Goal: Task Accomplishment & Management: Use online tool/utility

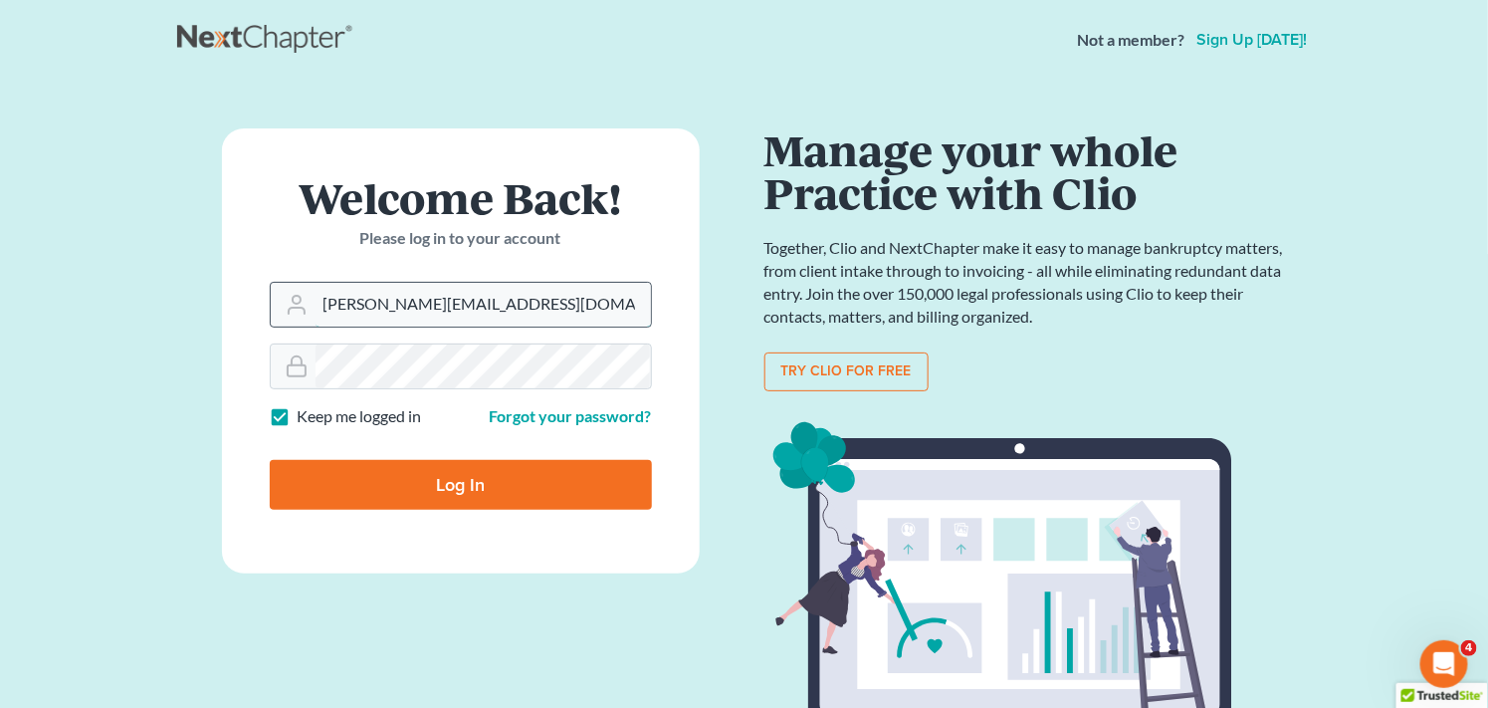
click at [529, 304] on input "[PERSON_NAME][EMAIL_ADDRESS][DOMAIN_NAME]" at bounding box center [483, 305] width 335 height 44
type input "r"
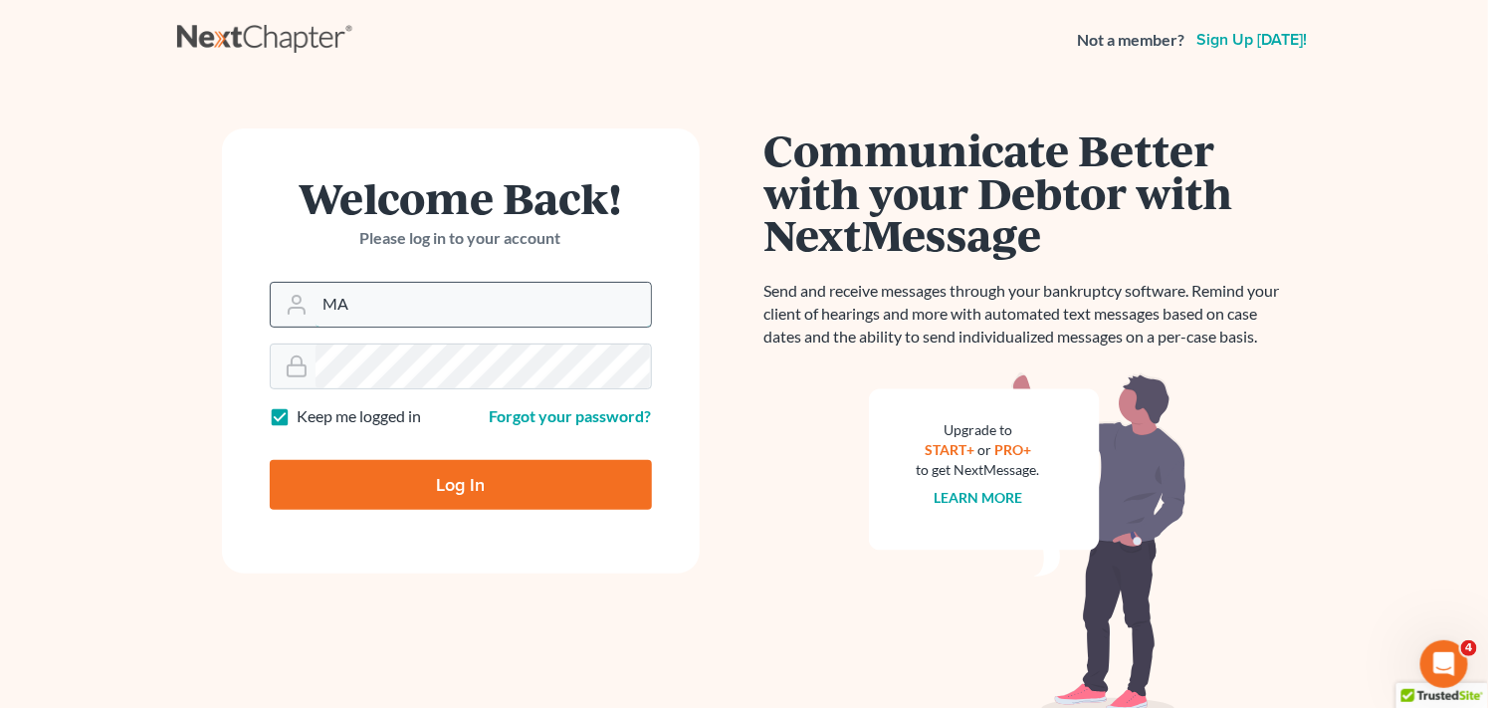
type input "M"
type input "mary@fairmaxlaw.com"
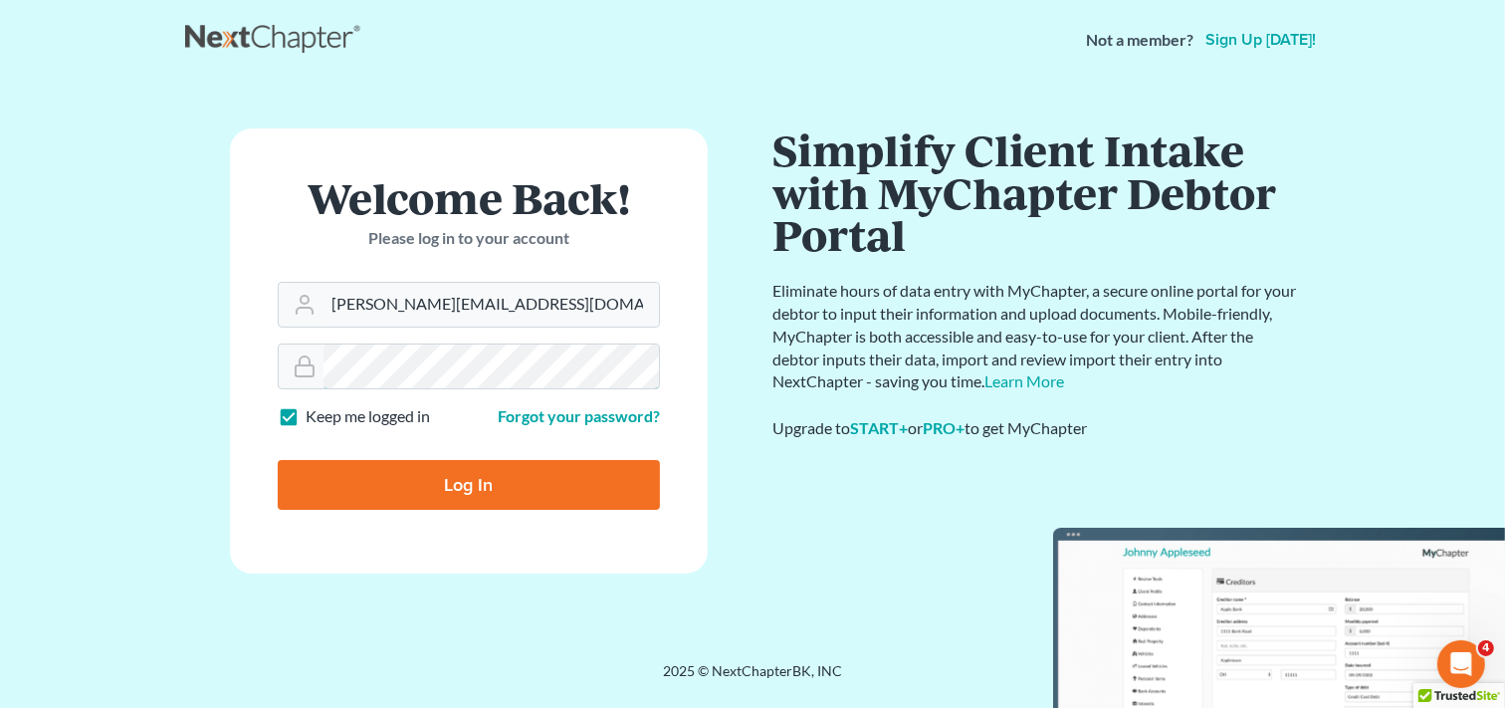
click at [266, 352] on form "Welcome Back! Please log in to your account Email Address mary@fairmaxlaw.com P…" at bounding box center [469, 350] width 478 height 445
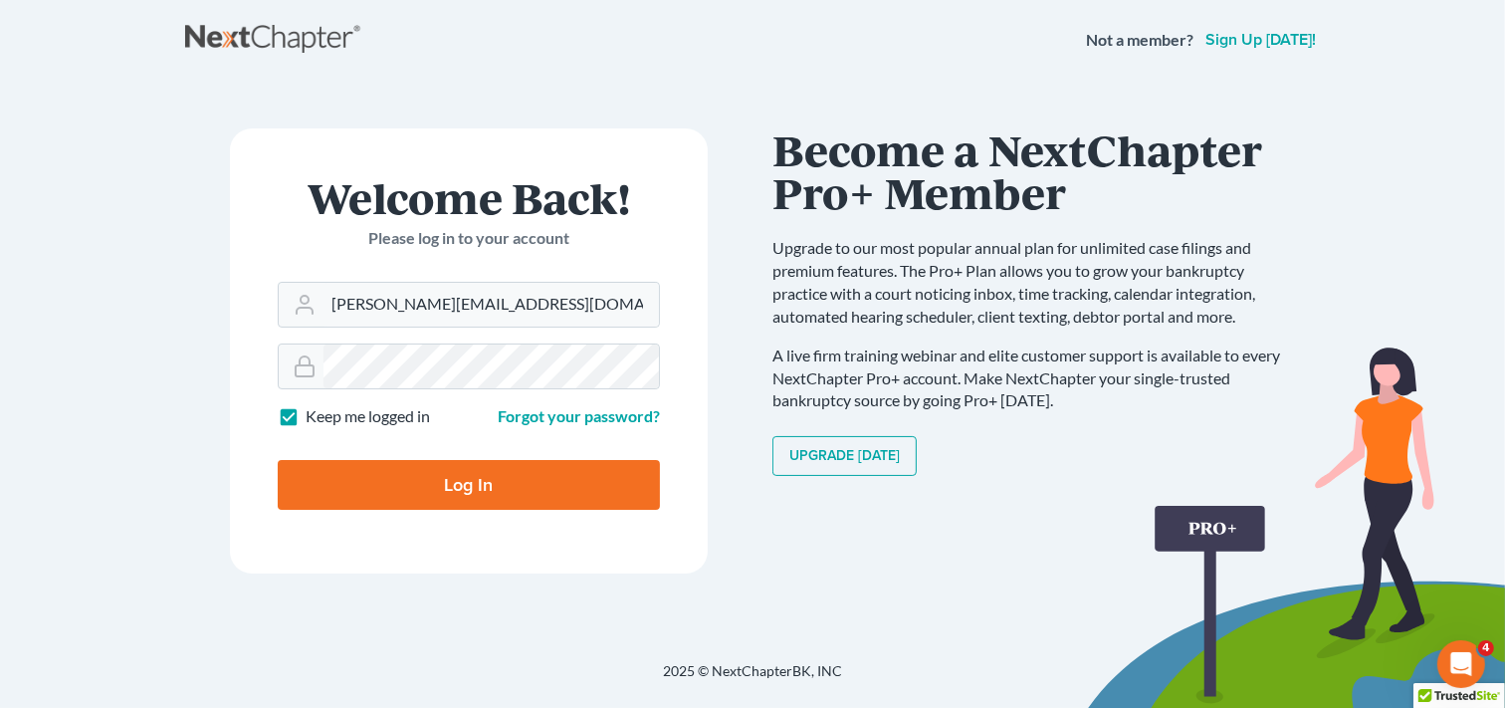
click at [394, 496] on input "Log In" at bounding box center [469, 485] width 382 height 50
type input "Thinking..."
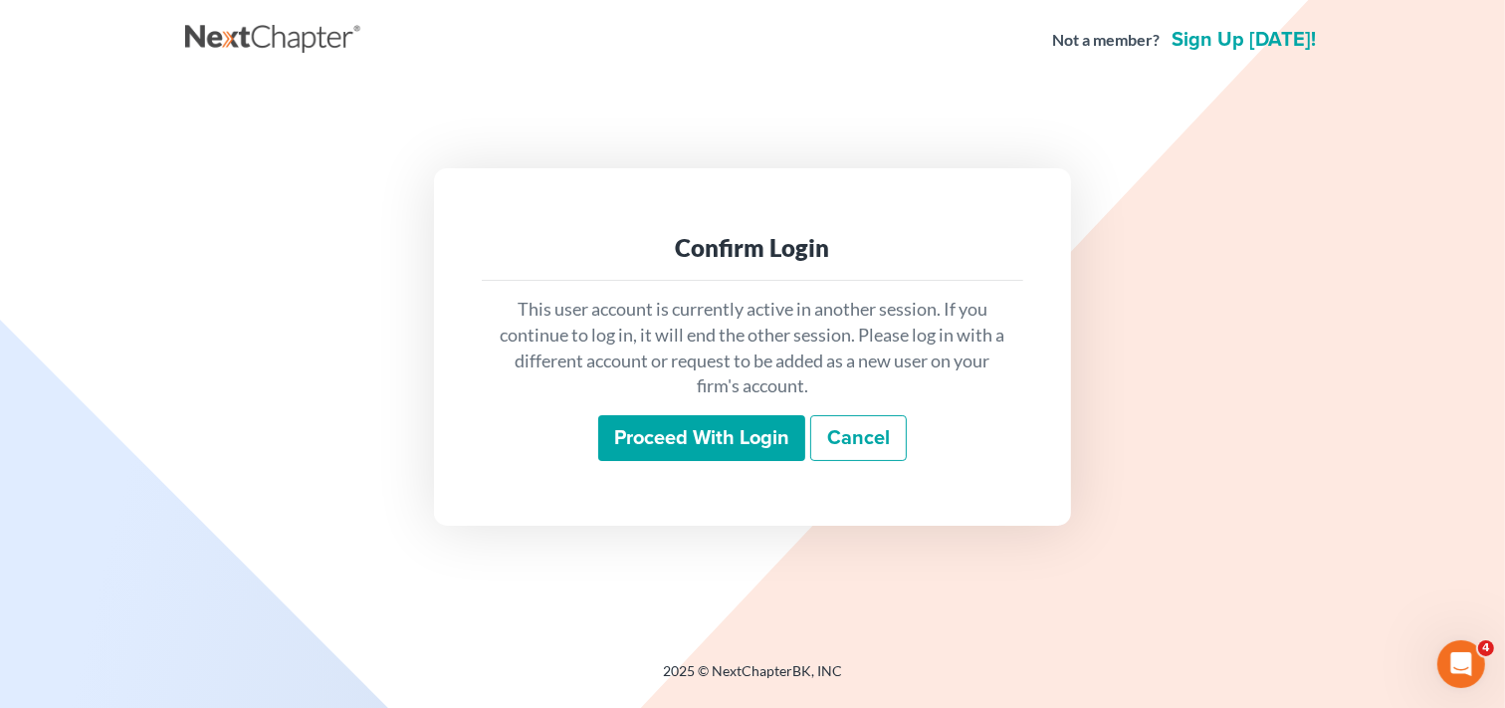
click at [722, 425] on input "Proceed with login" at bounding box center [701, 438] width 207 height 46
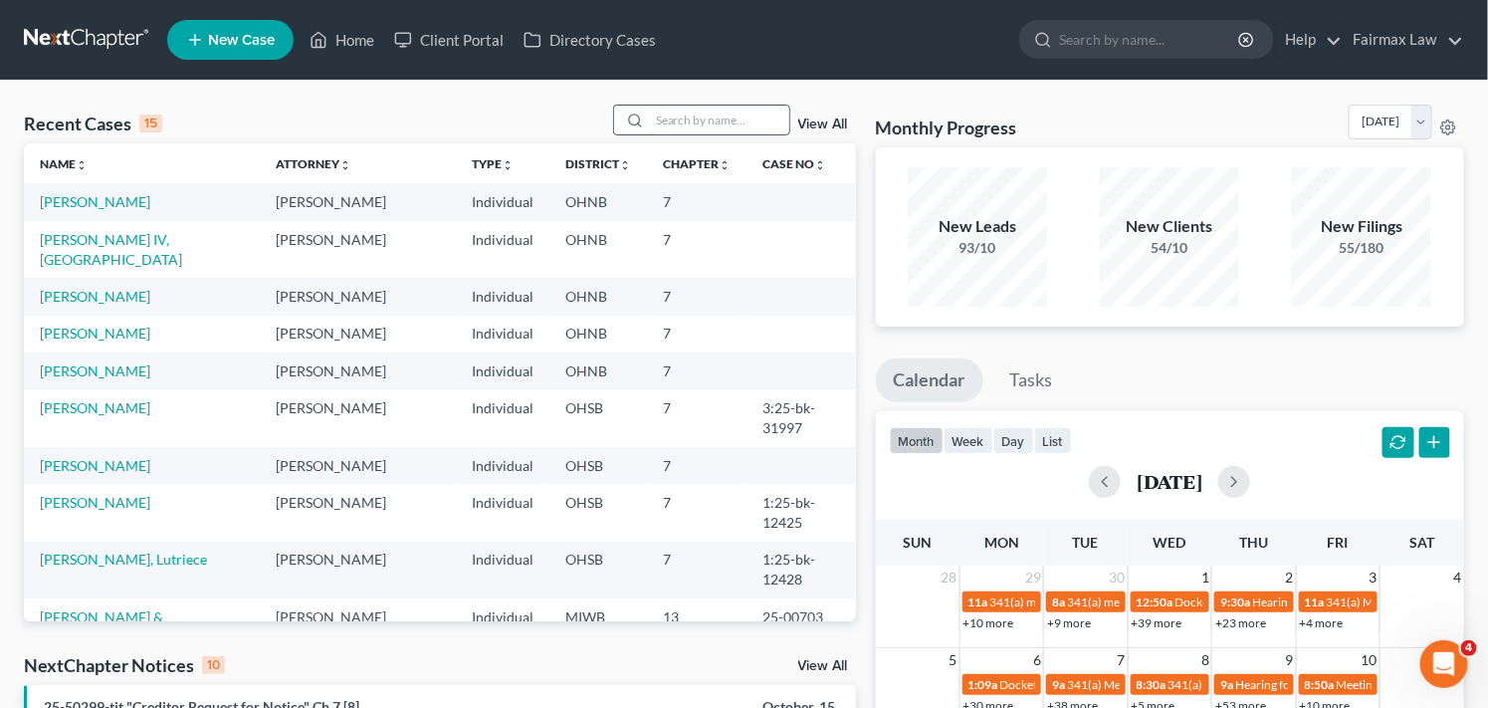
click at [729, 115] on input "search" at bounding box center [719, 120] width 139 height 29
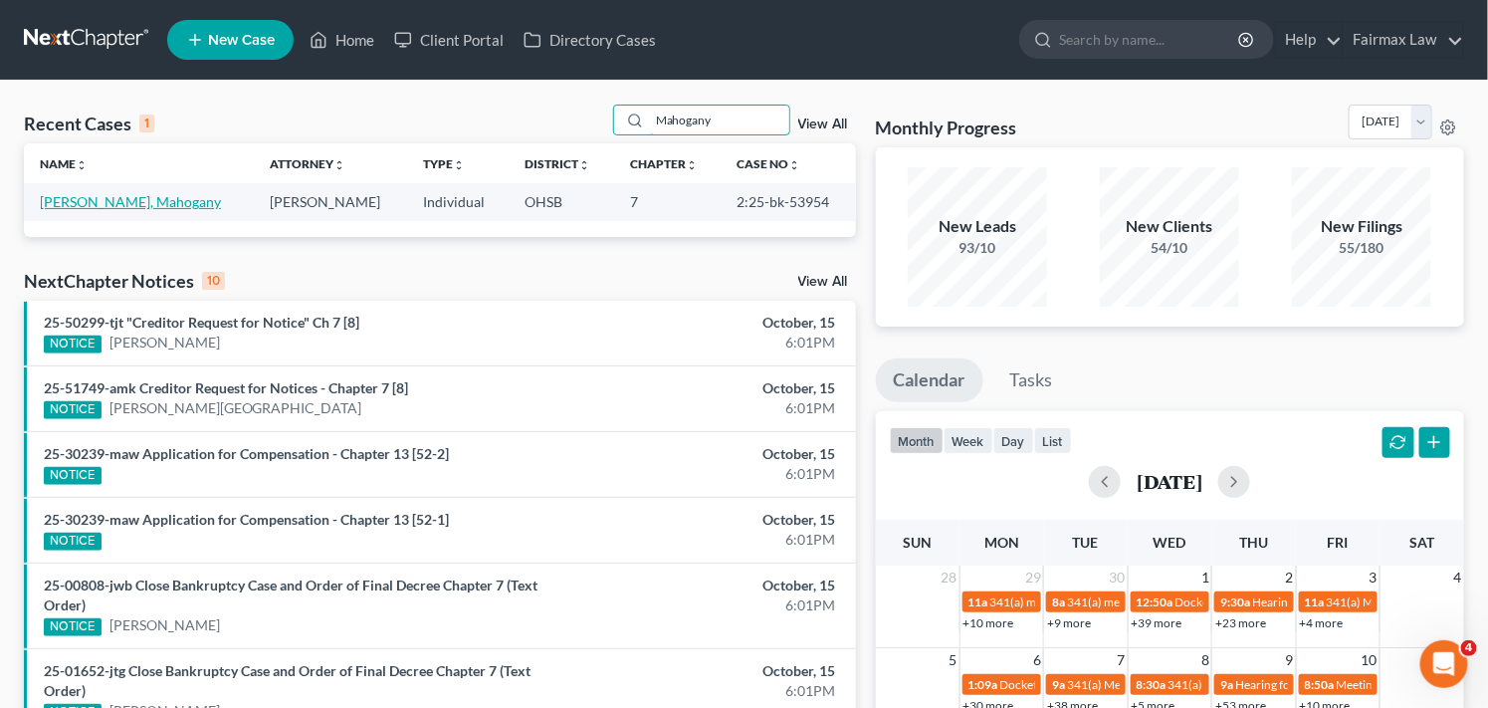
type input "Mahogany"
click at [146, 207] on link "[PERSON_NAME], Mahogany" at bounding box center [130, 201] width 181 height 17
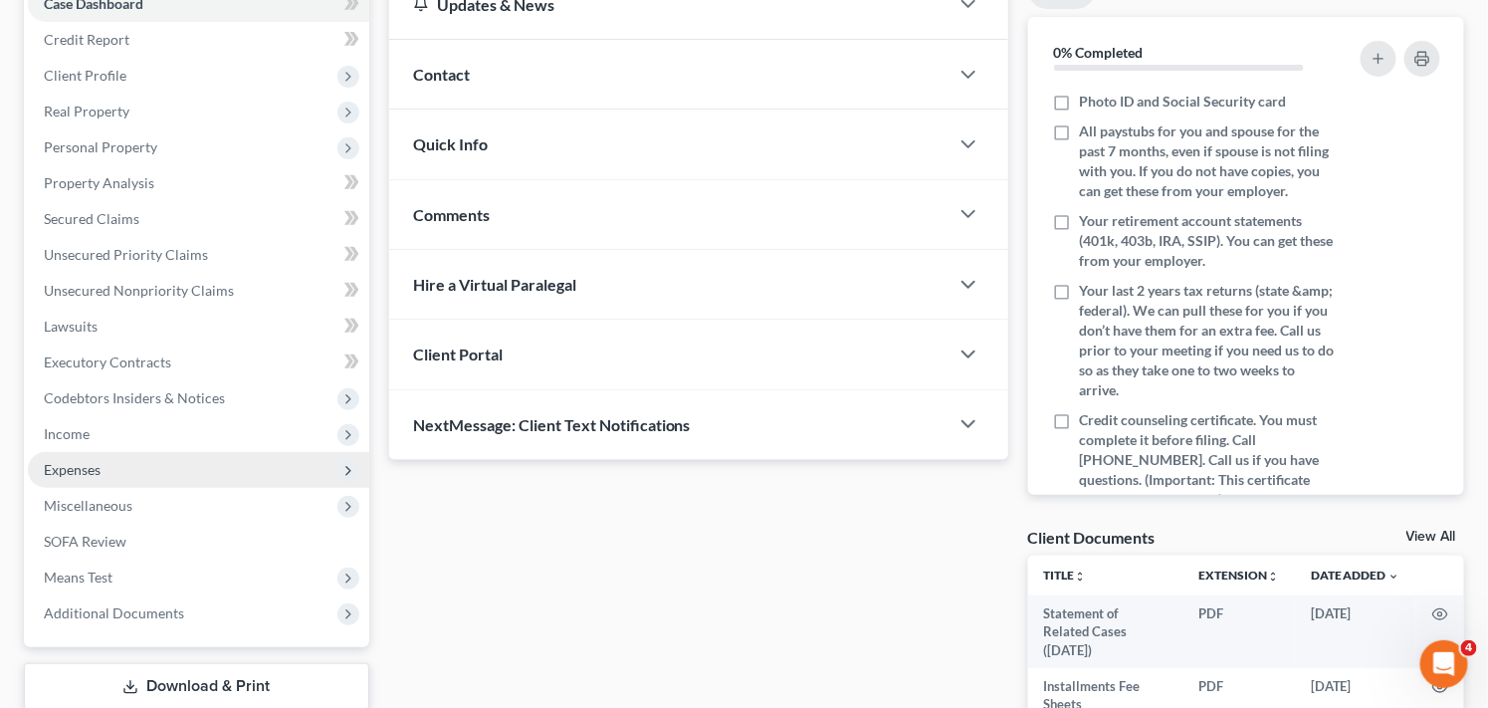
scroll to position [265, 0]
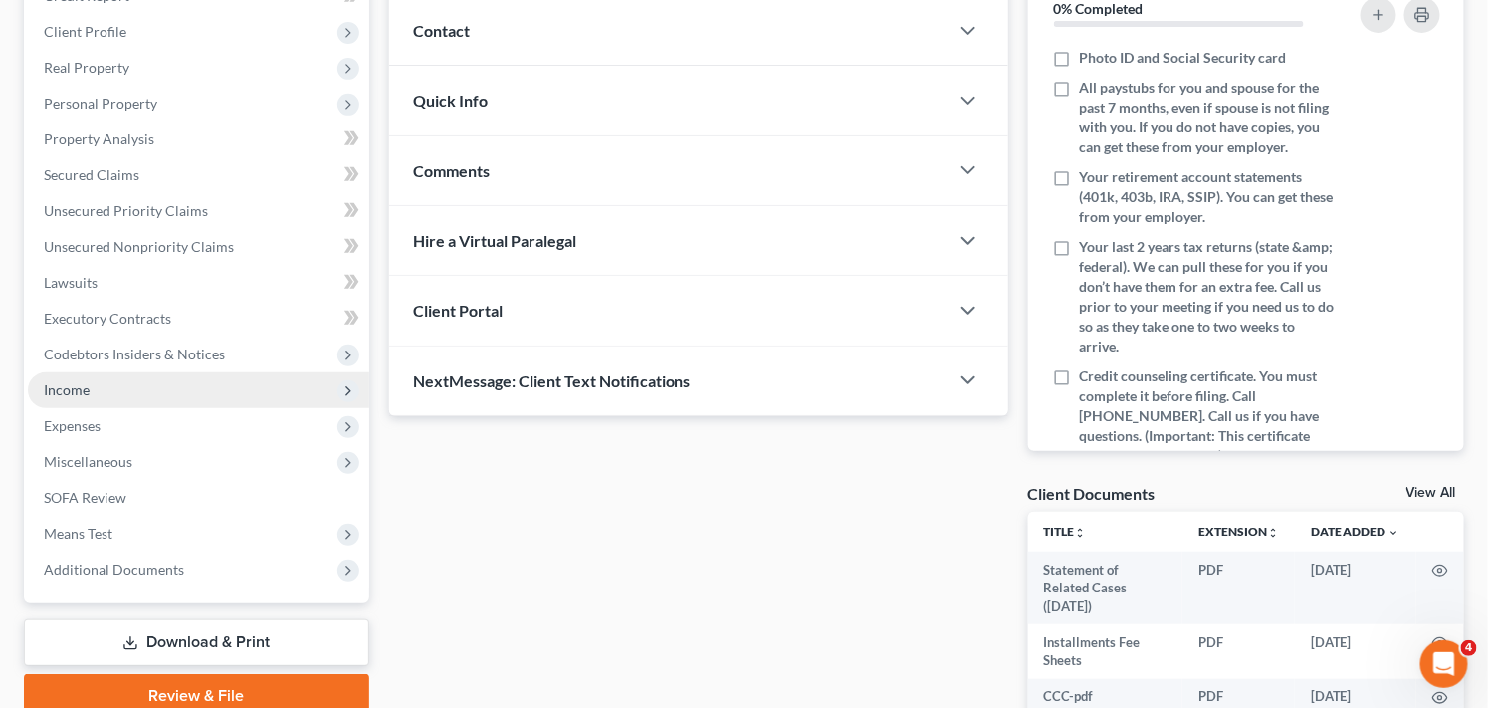
click at [151, 395] on span "Income" at bounding box center [198, 390] width 341 height 36
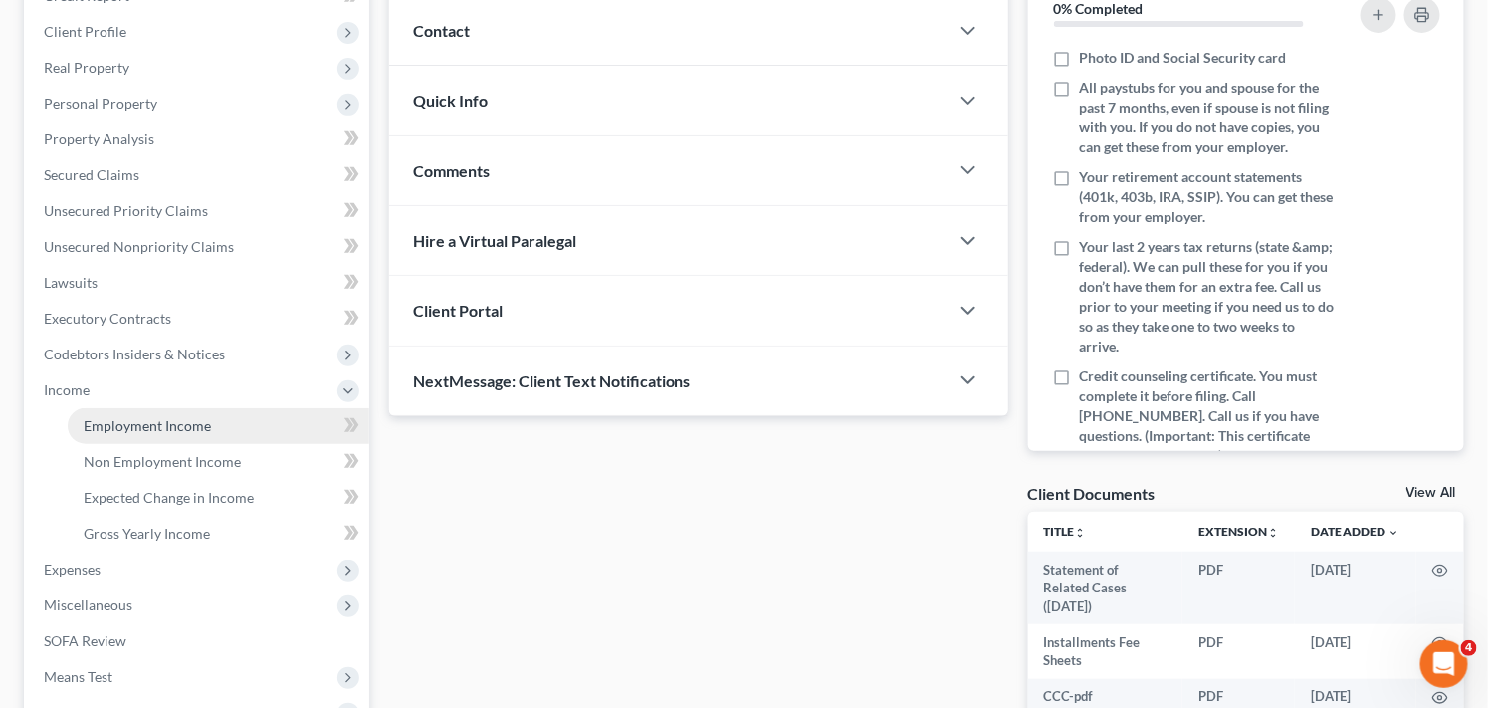
click at [196, 422] on span "Employment Income" at bounding box center [147, 425] width 127 height 17
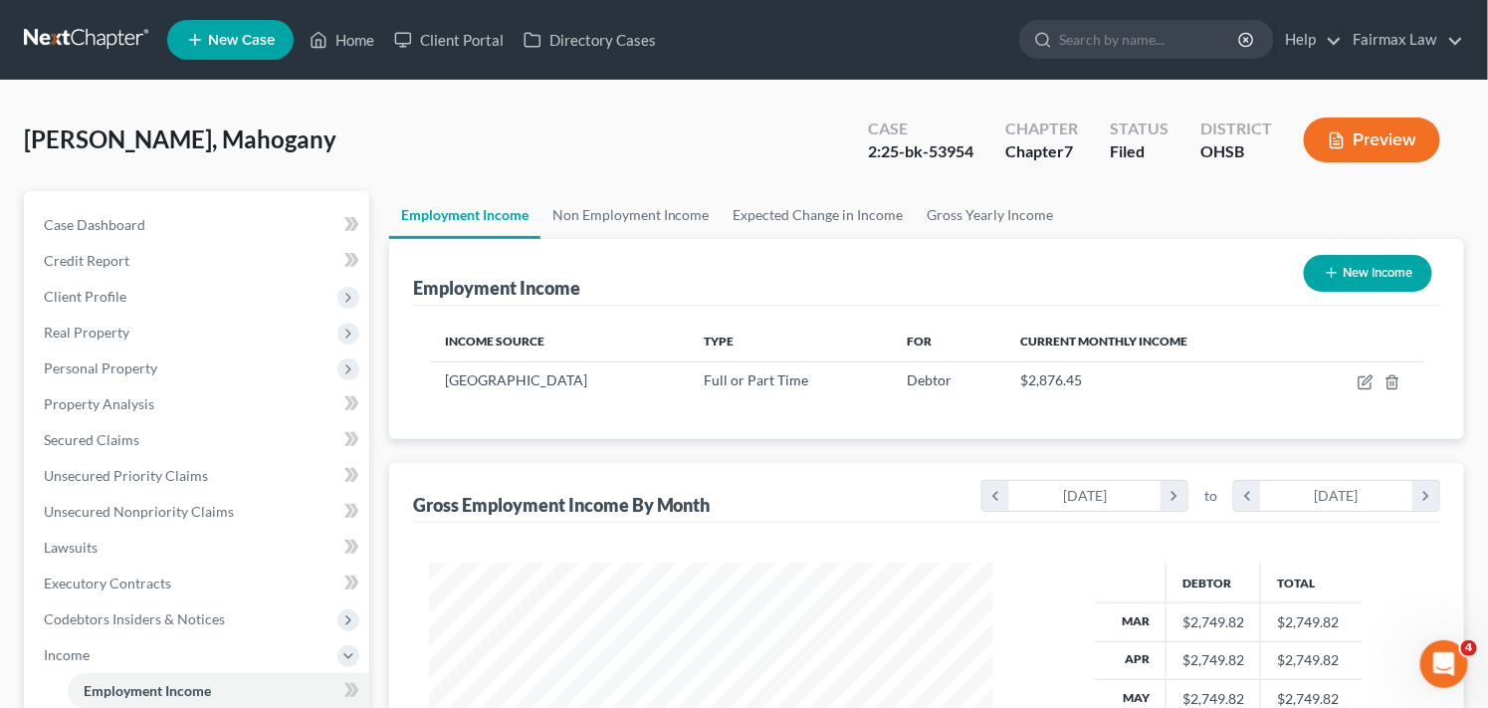
scroll to position [356, 604]
click at [139, 650] on span "Income" at bounding box center [198, 655] width 341 height 36
click at [355, 43] on link "Home" at bounding box center [342, 40] width 85 height 36
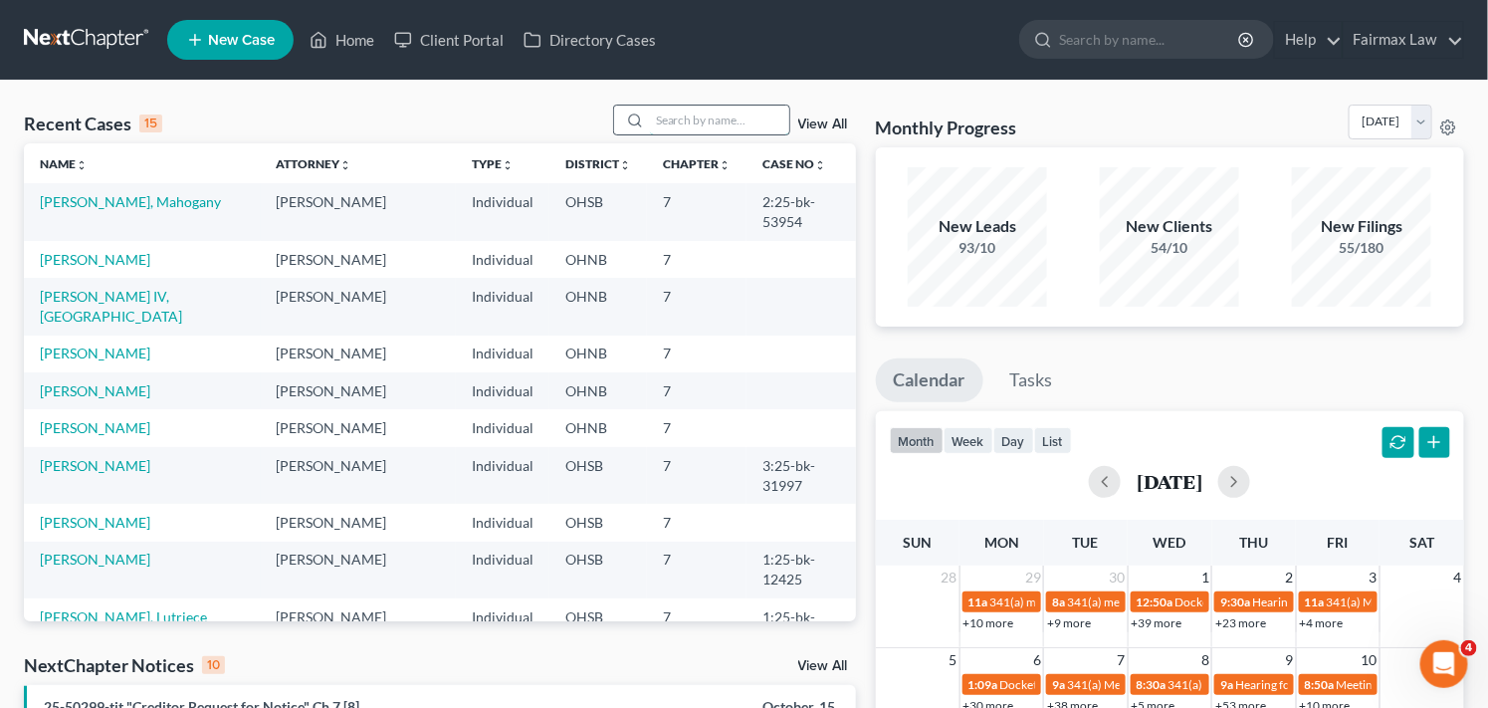
click at [691, 117] on input "search" at bounding box center [719, 120] width 139 height 29
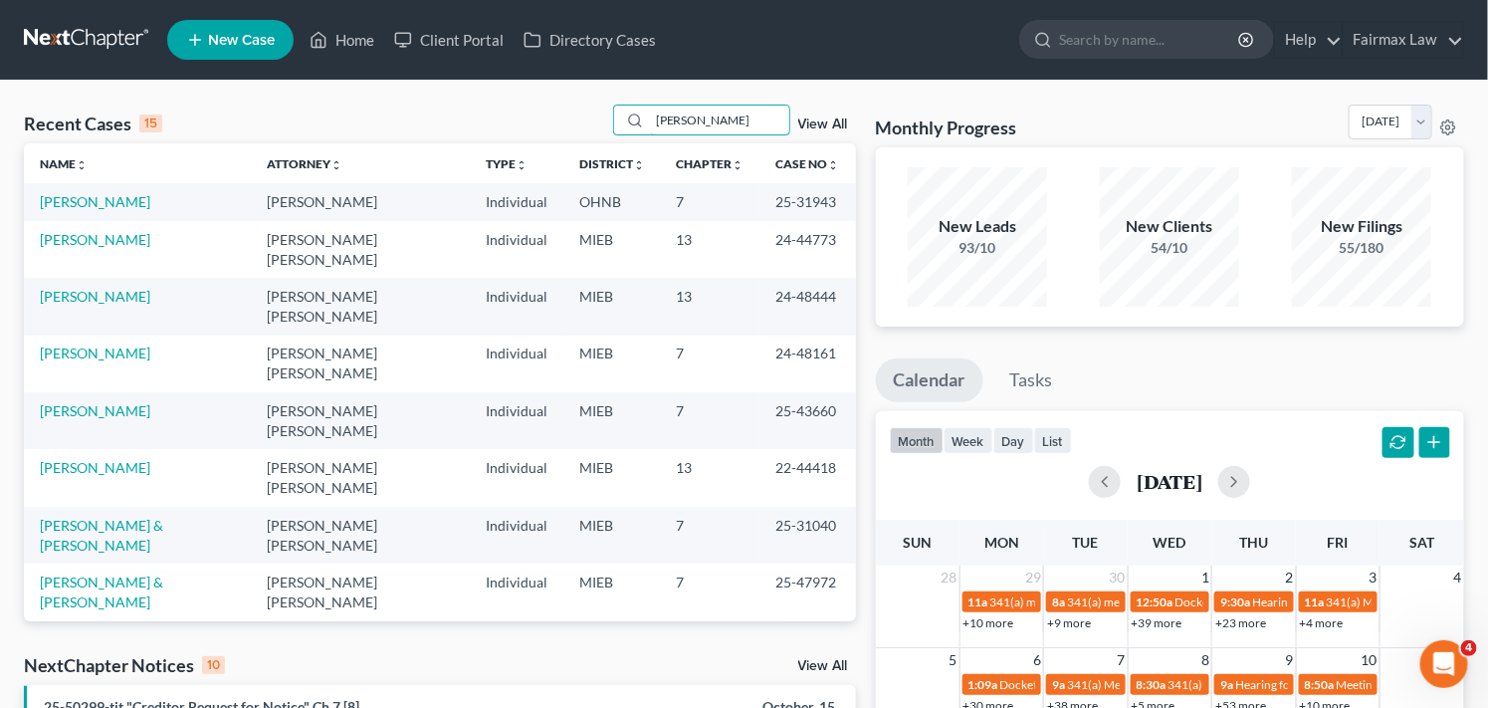
type input "[PERSON_NAME]"
drag, startPoint x: 739, startPoint y: 116, endPoint x: 637, endPoint y: 120, distance: 101.6
click at [637, 120] on div "[PERSON_NAME]" at bounding box center [701, 120] width 177 height 31
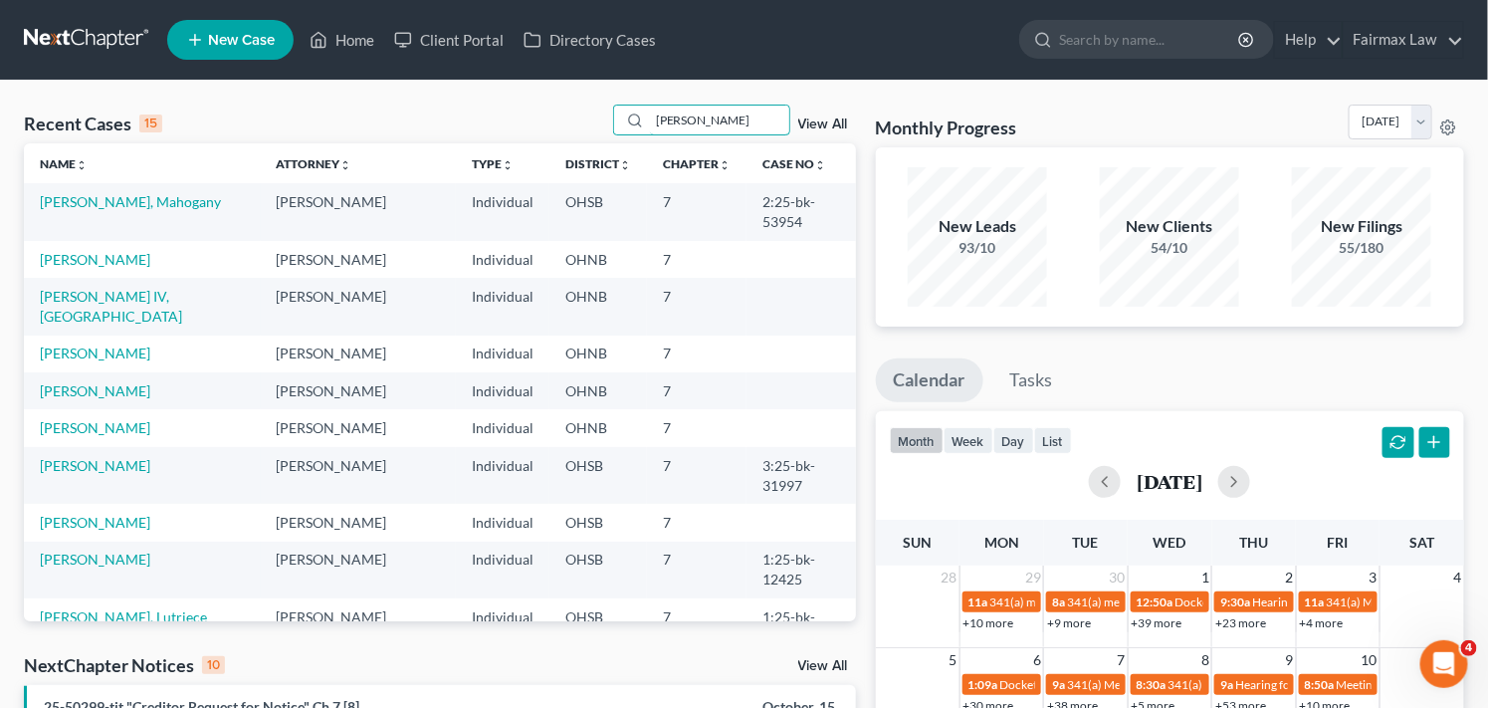
drag, startPoint x: 727, startPoint y: 119, endPoint x: 470, endPoint y: 126, distance: 256.9
click at [470, 126] on div "Recent Cases 15 [PERSON_NAME] View All" at bounding box center [440, 124] width 832 height 39
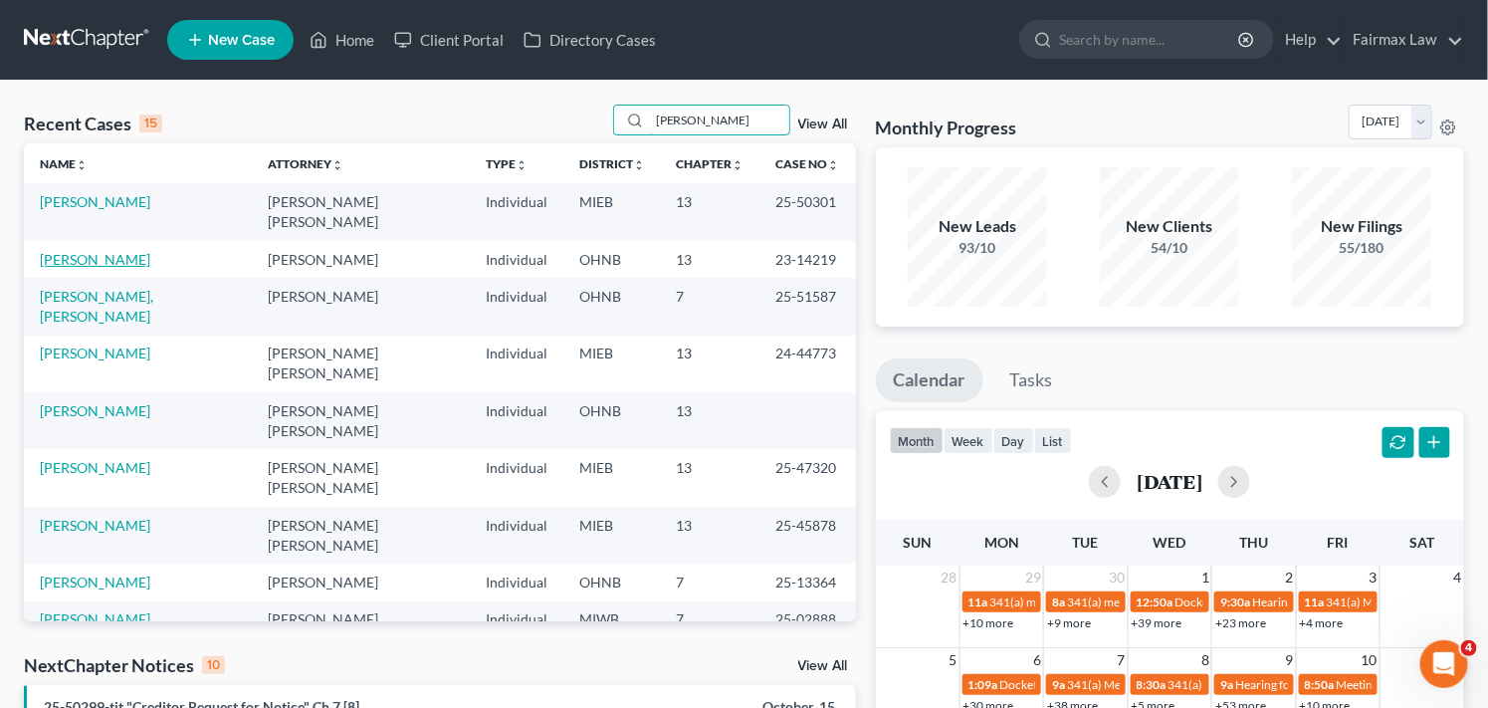
type input "[PERSON_NAME]"
click at [112, 251] on link "[PERSON_NAME]" at bounding box center [95, 259] width 110 height 17
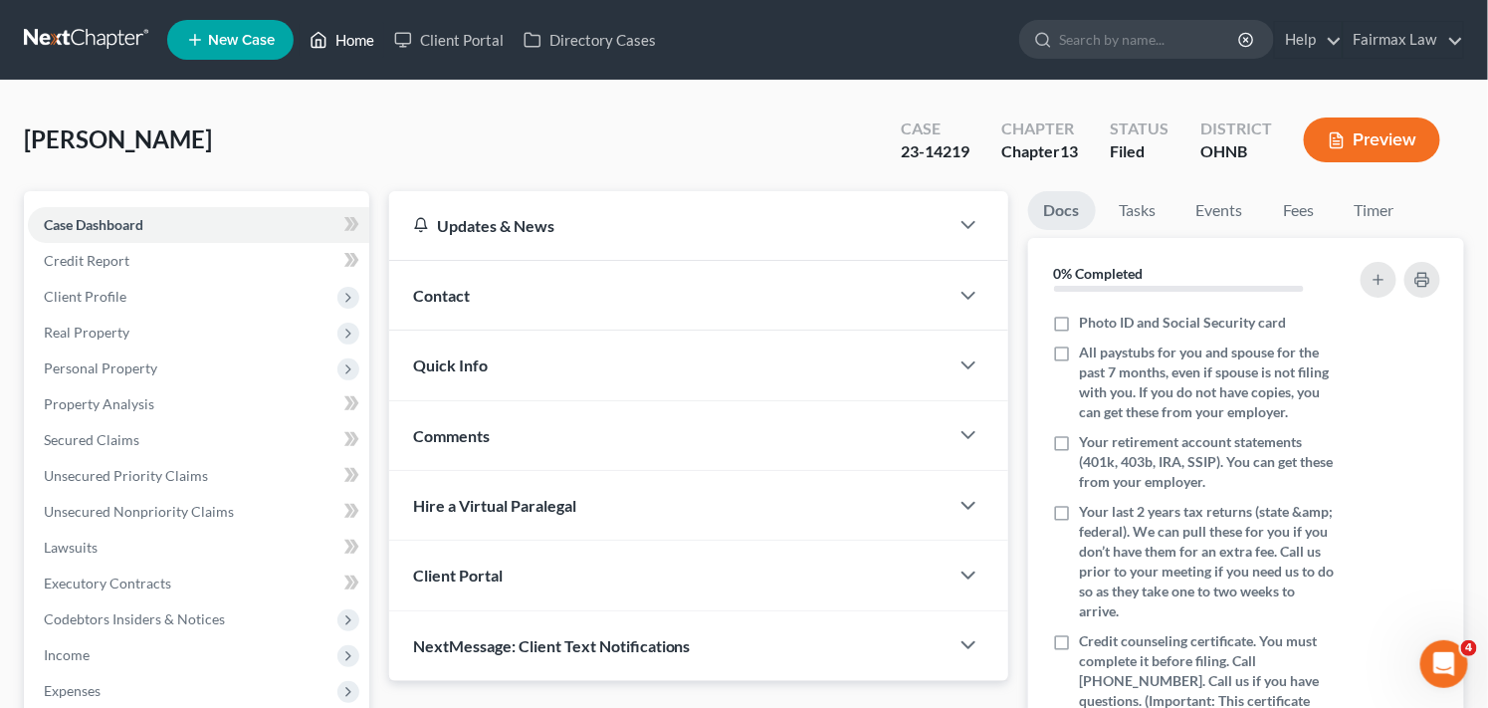
click at [372, 47] on link "Home" at bounding box center [342, 40] width 85 height 36
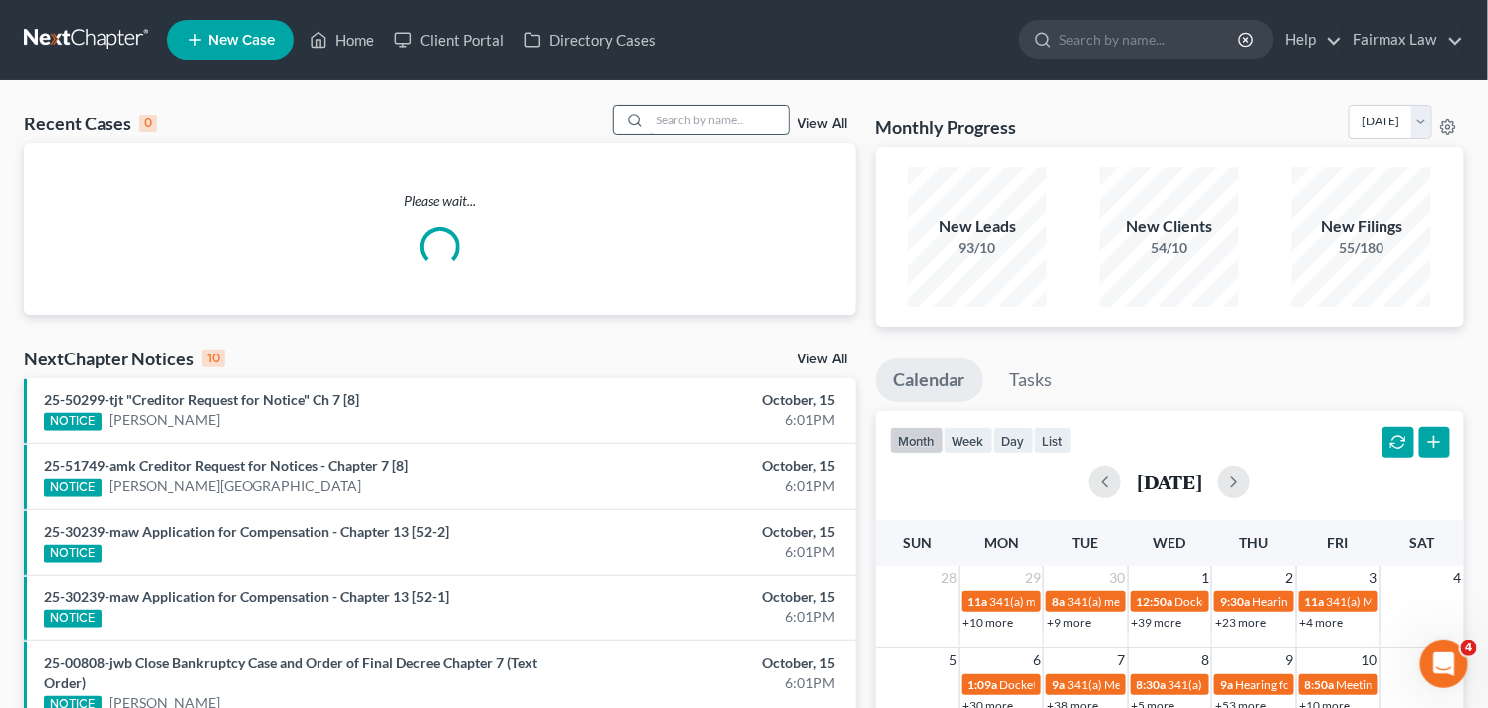
click at [701, 121] on input "search" at bounding box center [719, 120] width 139 height 29
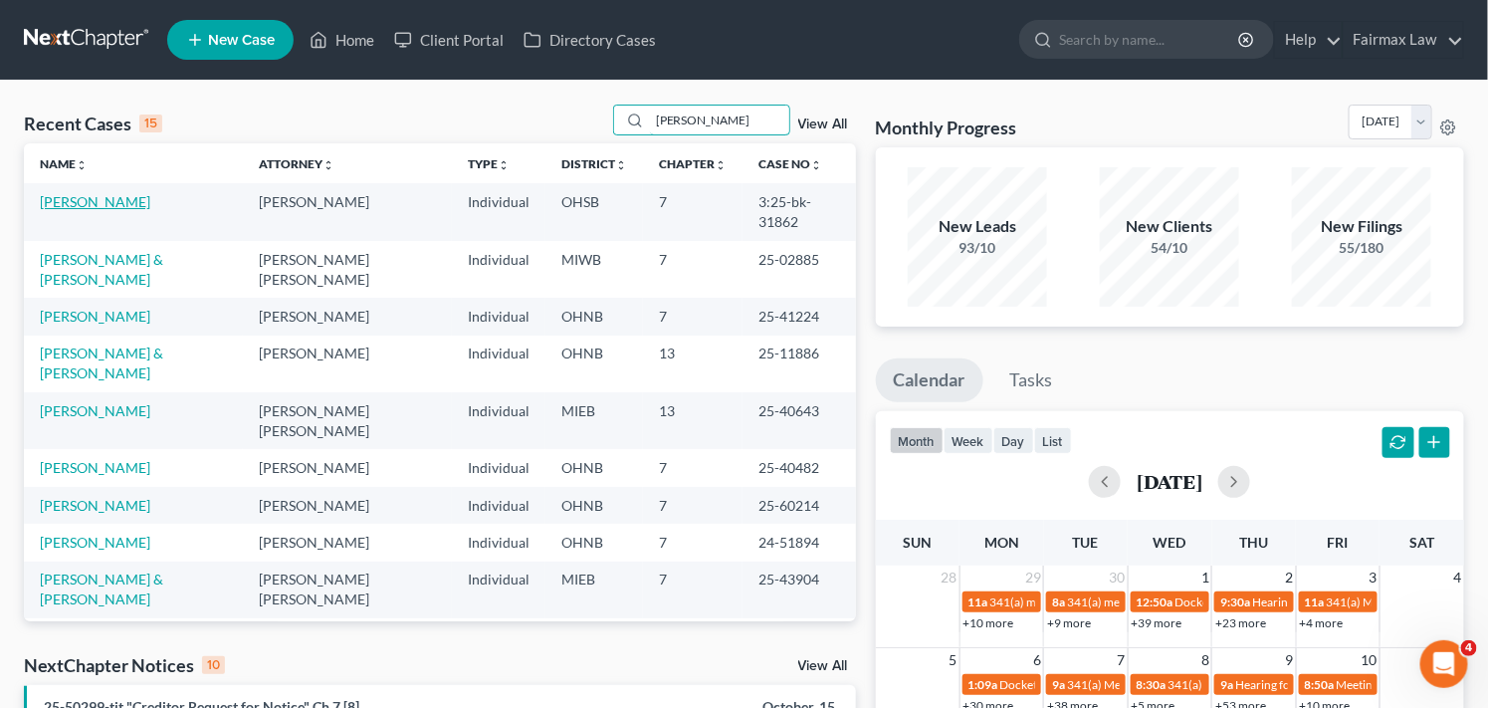
type input "[PERSON_NAME]"
click at [114, 205] on link "[PERSON_NAME]" at bounding box center [95, 201] width 110 height 17
